Goal: Information Seeking & Learning: Learn about a topic

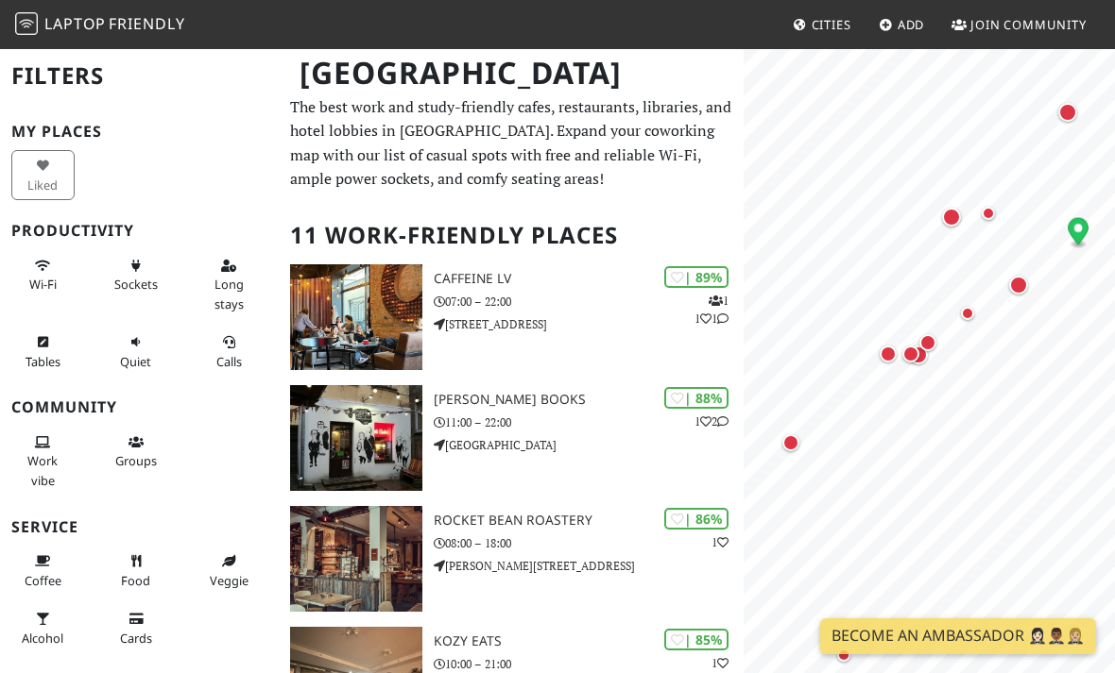
scroll to position [4, 0]
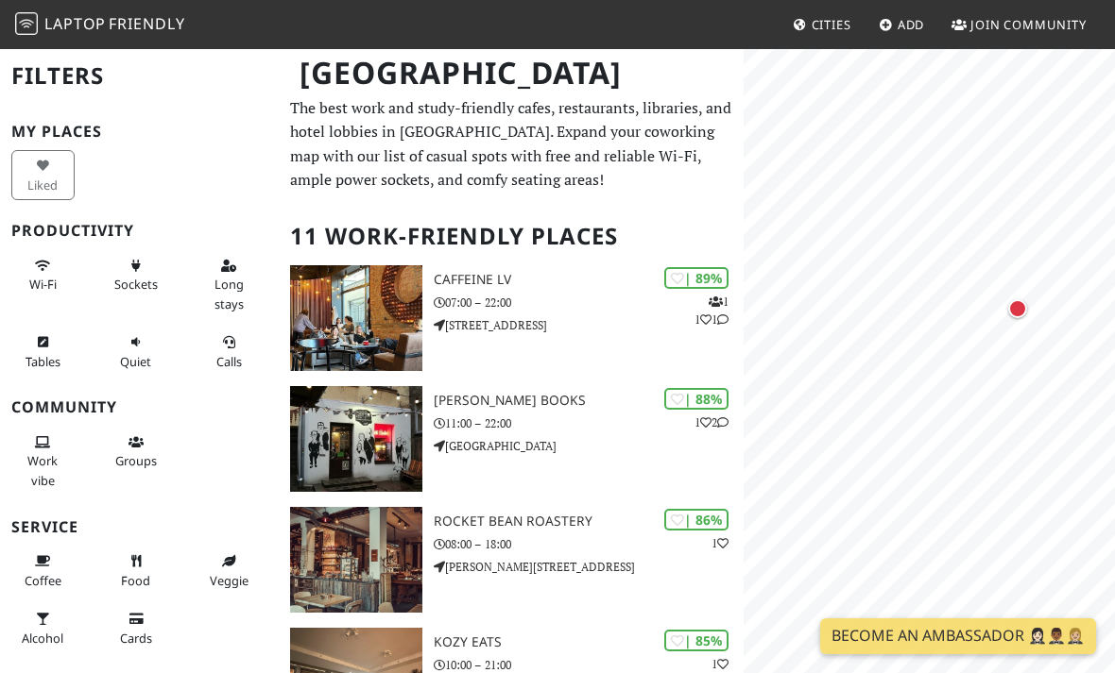
click at [1013, 308] on div "Map marker" at bounding box center [1017, 308] width 19 height 19
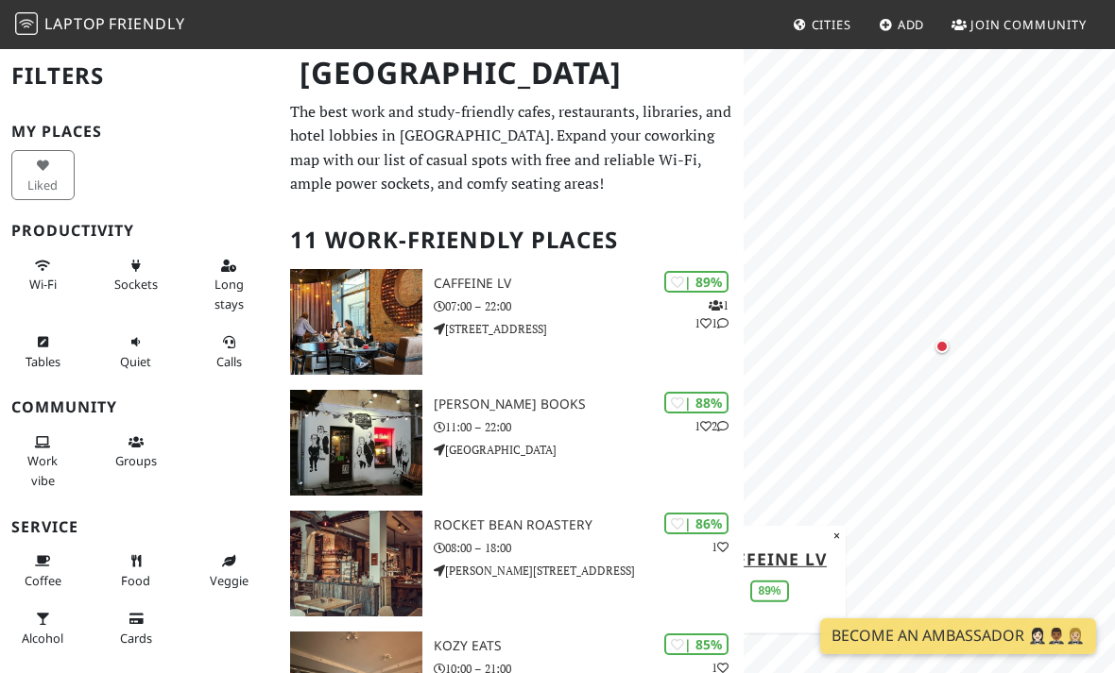
scroll to position [0, 0]
click at [360, 570] on img at bounding box center [356, 564] width 132 height 106
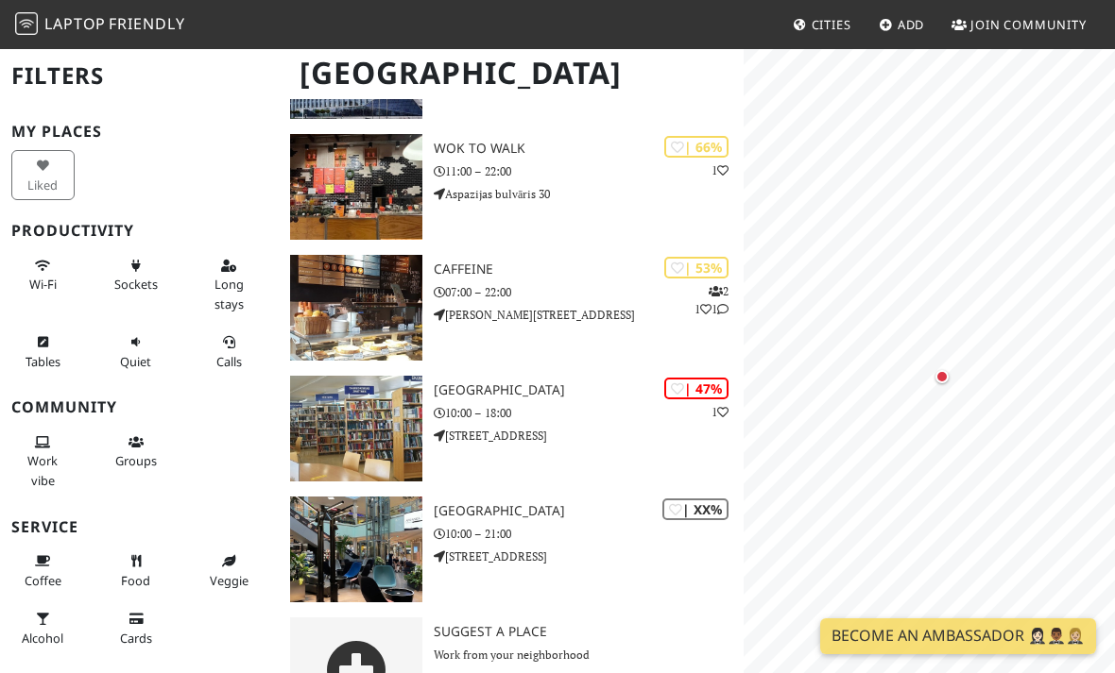
scroll to position [983, 0]
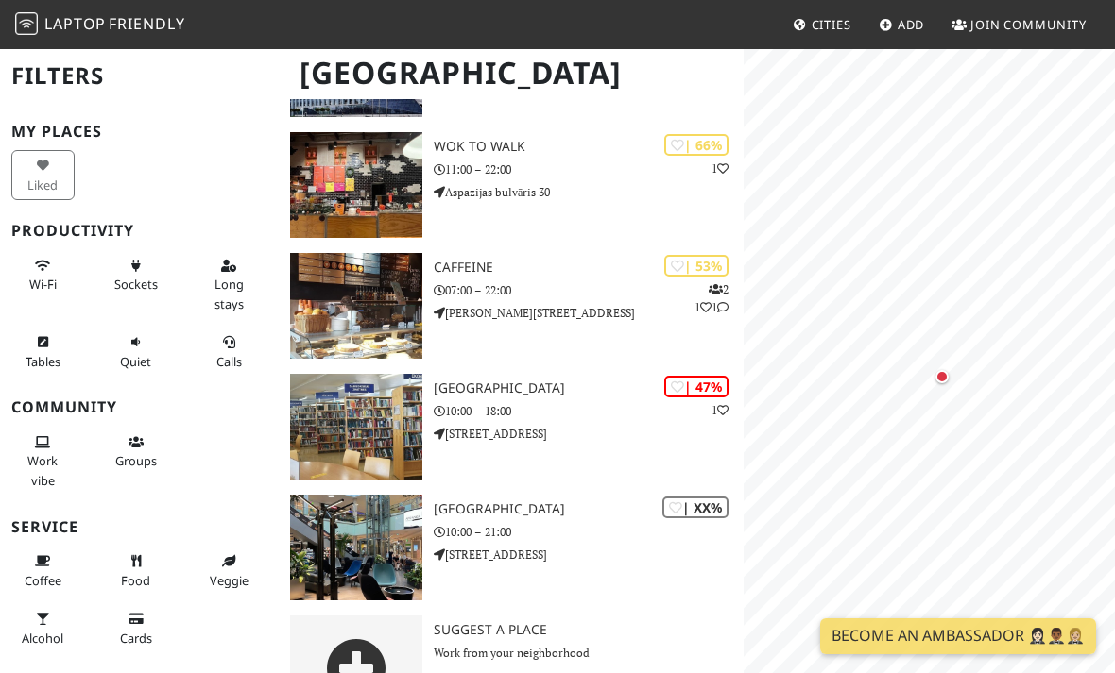
click at [394, 527] on img at bounding box center [356, 548] width 132 height 106
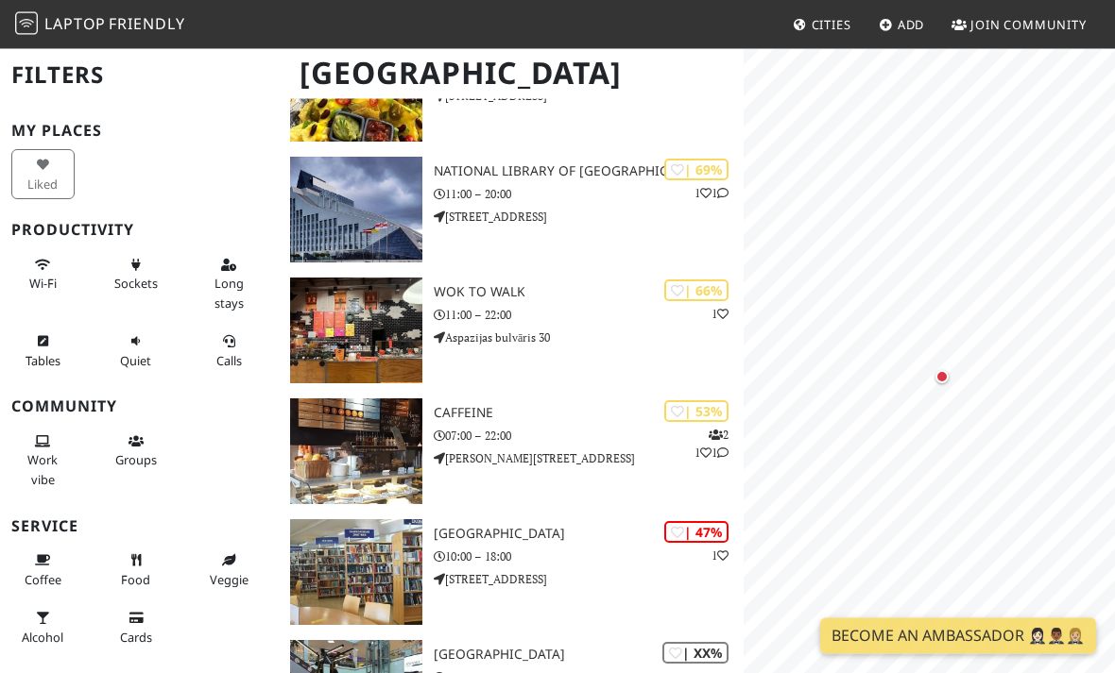
scroll to position [838, 0]
click at [493, 412] on h3 "Caffeine" at bounding box center [589, 413] width 310 height 16
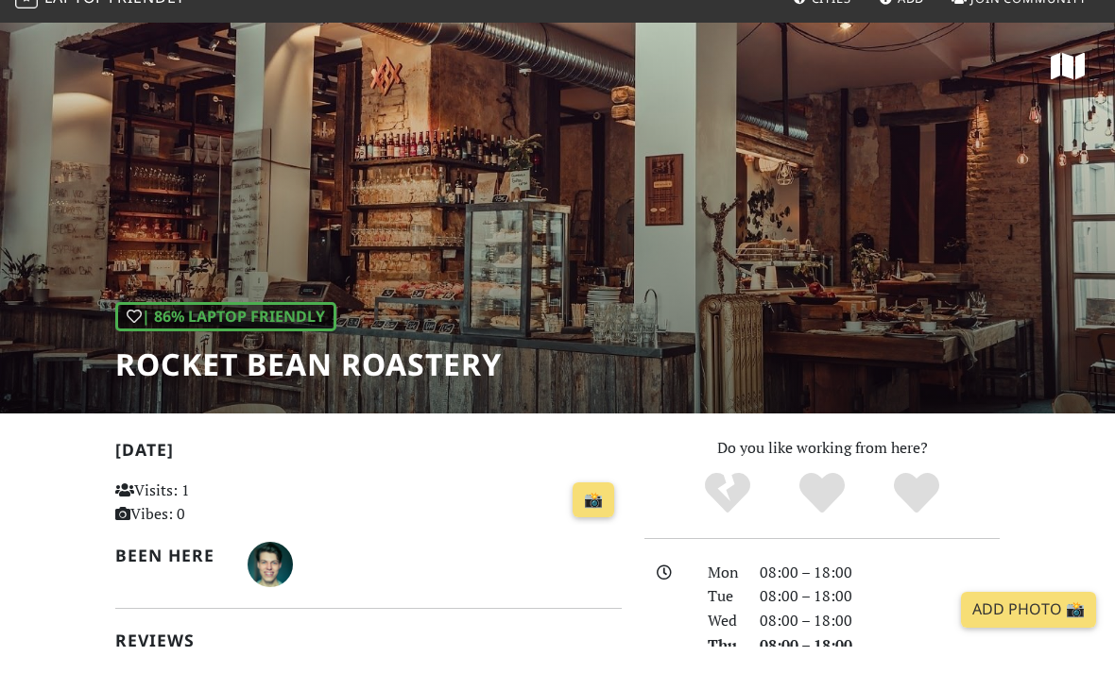
scroll to position [28, 0]
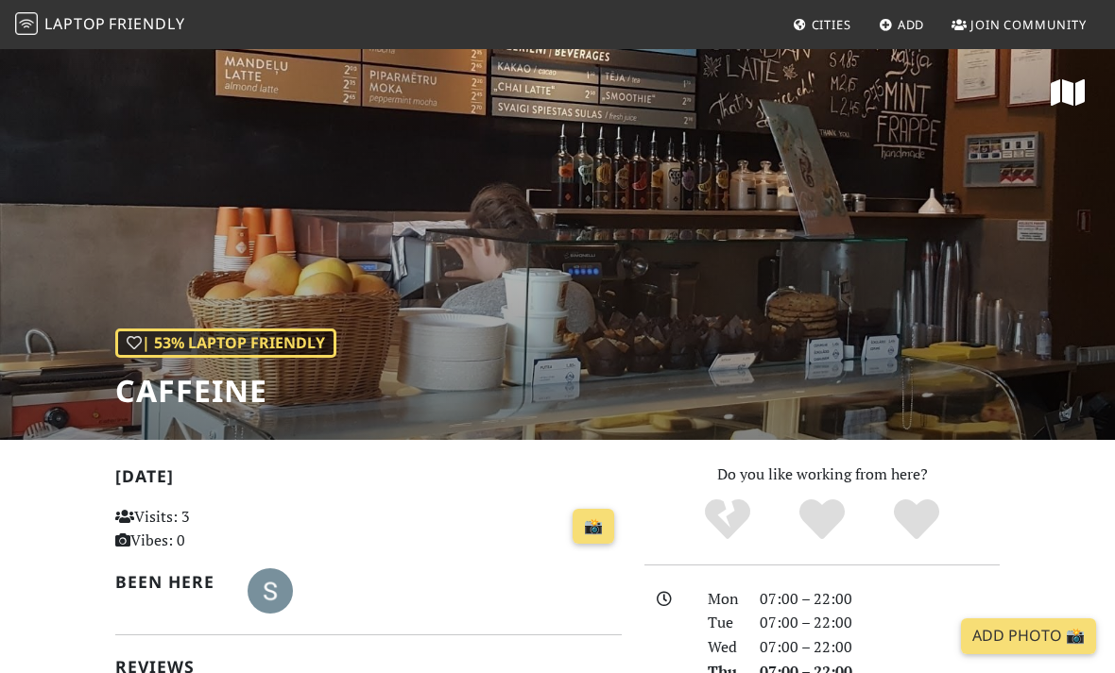
click at [540, 394] on div "| 53% Laptop Friendly Caffeine" at bounding box center [557, 243] width 1115 height 393
